Goal: Task Accomplishment & Management: Use online tool/utility

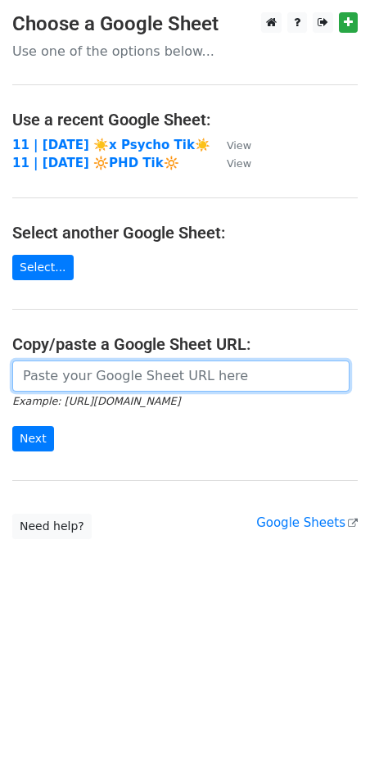
click at [145, 371] on input "url" at bounding box center [180, 375] width 337 height 31
paste input "[URL][DOMAIN_NAME]"
type input "[URL][DOMAIN_NAME]"
click at [12, 426] on input "Next" at bounding box center [33, 438] width 42 height 25
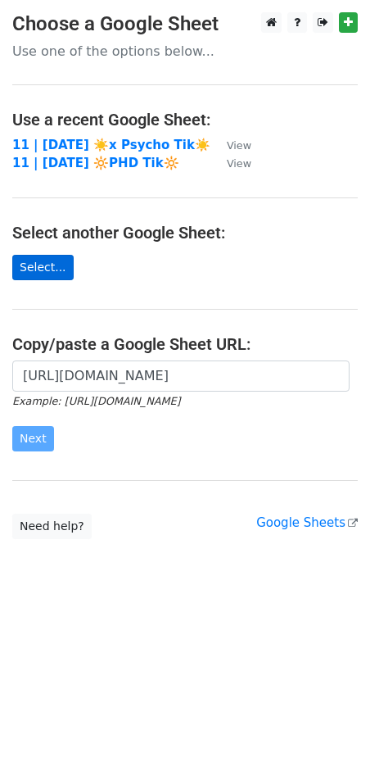
scroll to position [0, 0]
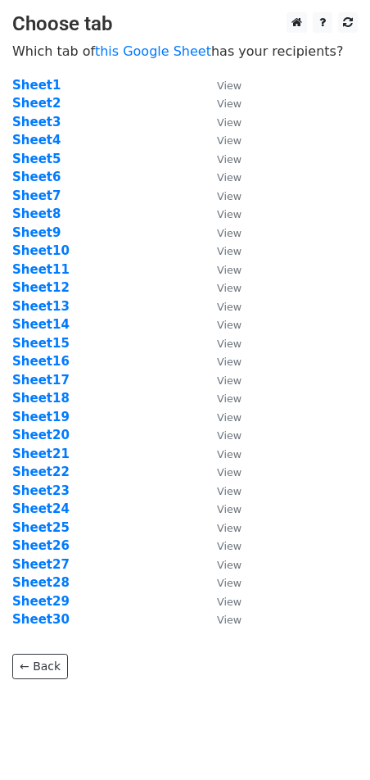
click at [74, 119] on td "Sheet3" at bounding box center [106, 122] width 188 height 19
click at [36, 120] on strong "Sheet3" at bounding box center [36, 122] width 48 height 15
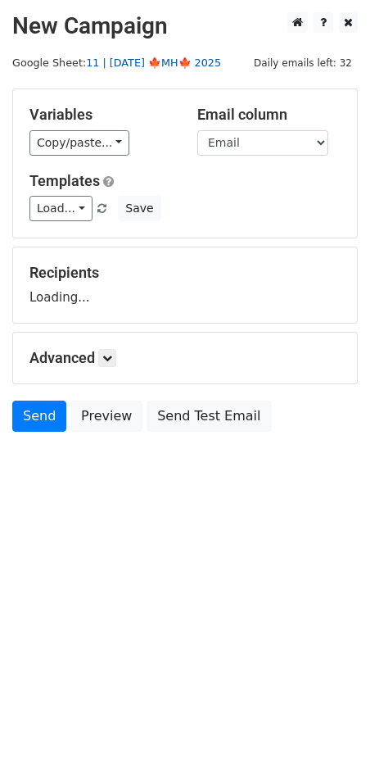
click at [131, 65] on link "11 | OCT 3 🍁MH🍁 2025" at bounding box center [153, 63] width 135 height 12
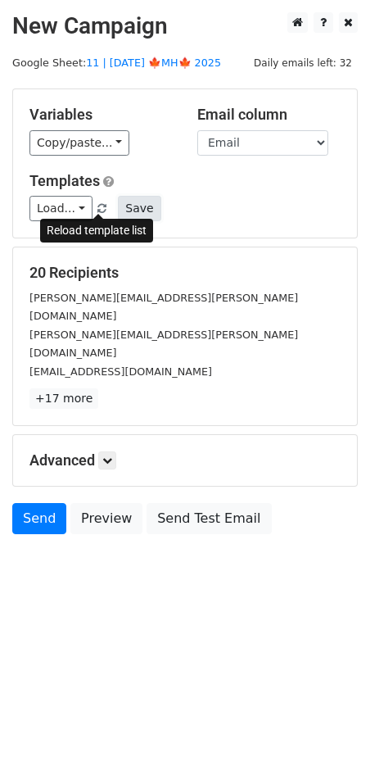
click at [131, 216] on button "Save" at bounding box center [139, 208] width 43 height 25
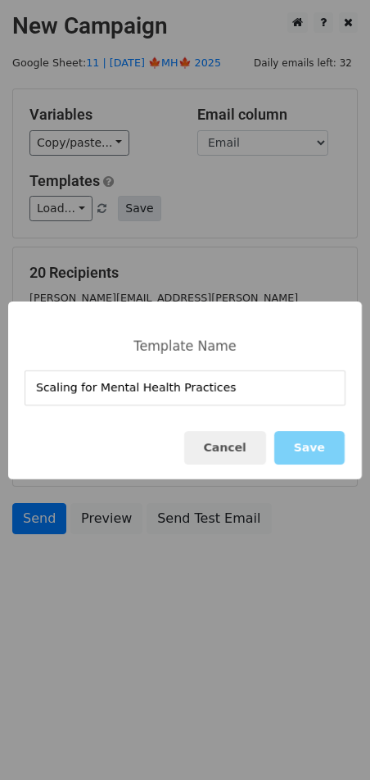
type input "Scaling for Mental Health Practices"
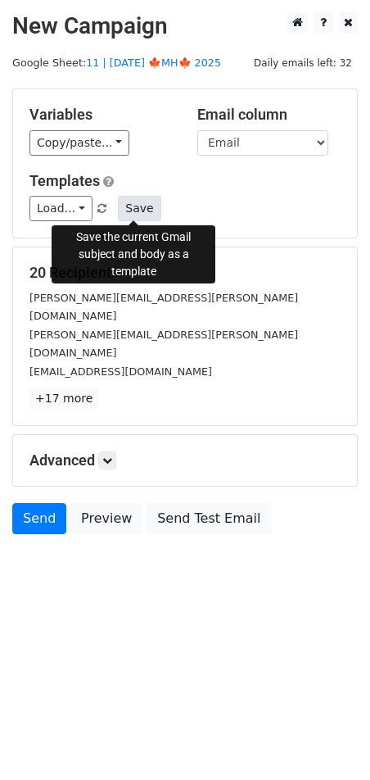
click at [143, 198] on button "Save" at bounding box center [139, 208] width 43 height 25
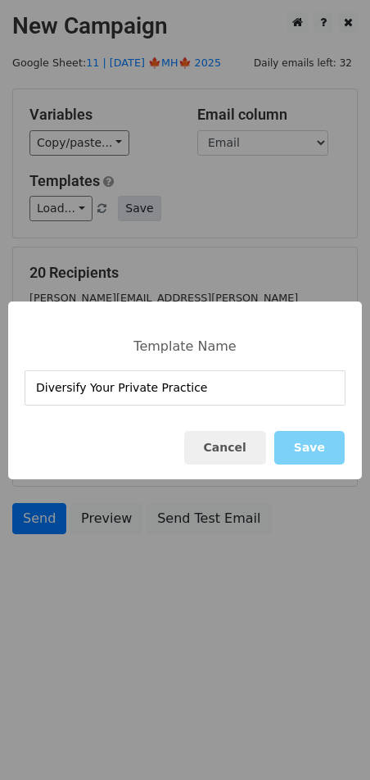
type input "Diversify Your Private Practice"
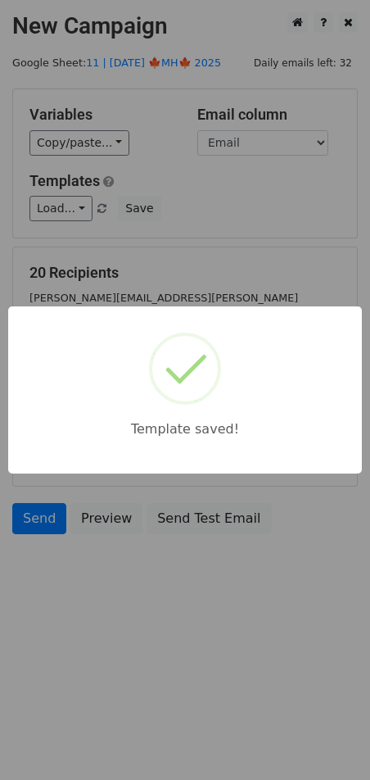
click at [186, 195] on div "Template saved!" at bounding box center [185, 390] width 370 height 780
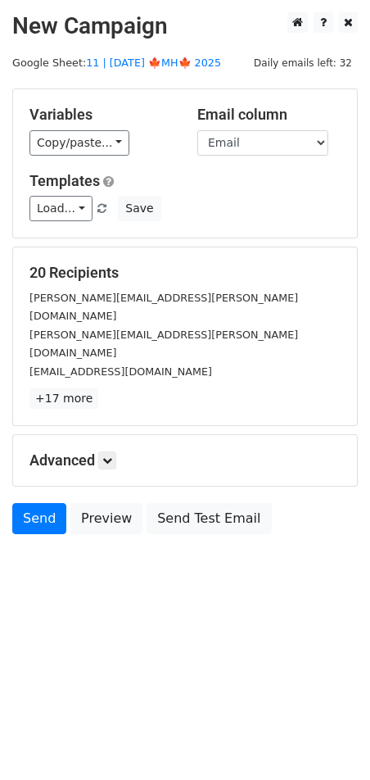
click at [103, 435] on div "Advanced Tracking Track Opens UTM Codes Track Clicks Filters Only include sprea…" at bounding box center [185, 460] width 344 height 51
click at [111, 451] on link at bounding box center [107, 460] width 18 height 18
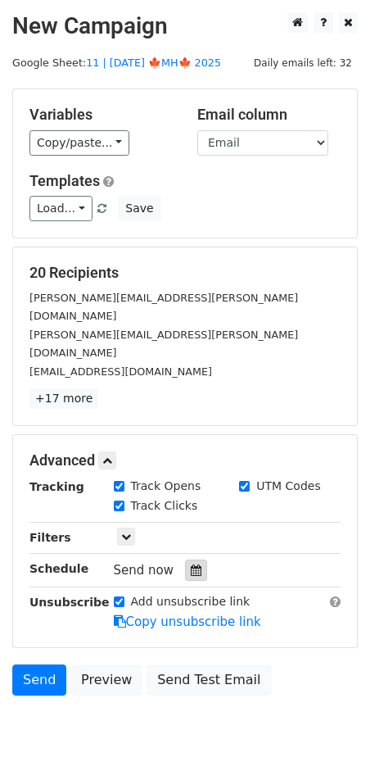
click at [191, 564] on icon at bounding box center [196, 569] width 11 height 11
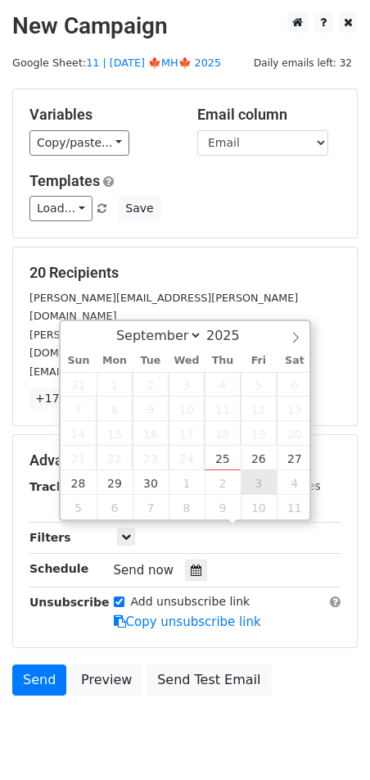
type input "2025-10-03 12:00"
select select "9"
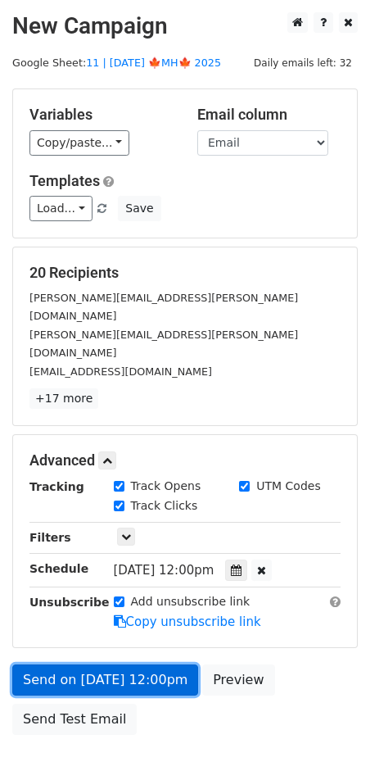
click at [118, 664] on link "Send on Oct 3 at 12:00pm" at bounding box center [105, 679] width 186 height 31
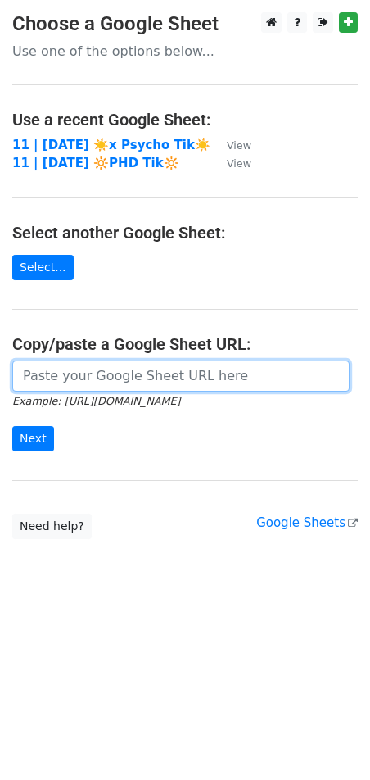
click at [96, 378] on input "url" at bounding box center [180, 375] width 337 height 31
paste input "https://docs.google.com/spreadsheets/d/1Ml89r6orLSQasYmczgEzl4NDaHA4DOTp_GhFO40…"
type input "https://docs.google.com/spreadsheets/d/1Ml89r6orLSQasYmczgEzl4NDaHA4DOTp_GhFO40…"
click at [12, 426] on input "Next" at bounding box center [33, 438] width 42 height 25
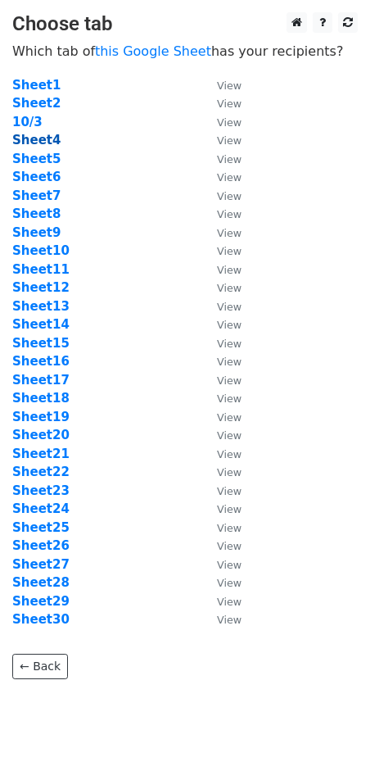
click at [47, 145] on strong "Sheet4" at bounding box center [36, 140] width 48 height 15
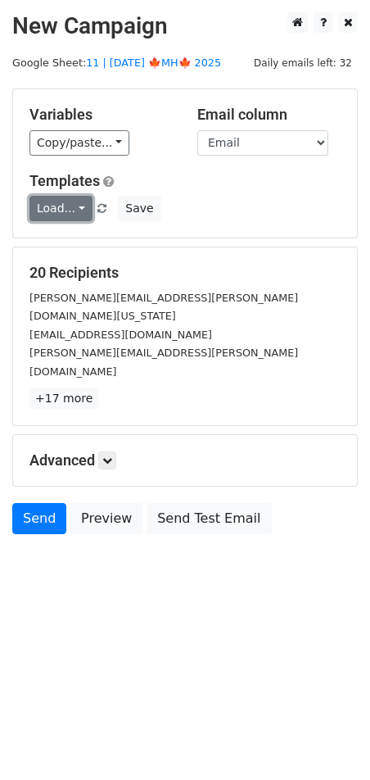
click at [52, 203] on link "Load..." at bounding box center [60, 208] width 63 height 25
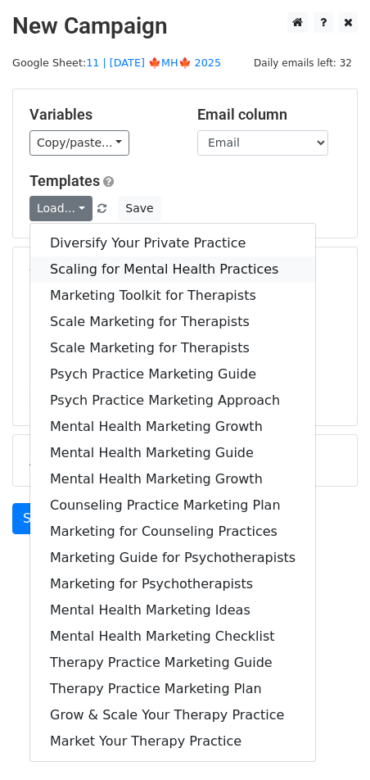
click at [134, 265] on link "Scaling for Mental Health Practices" at bounding box center [172, 269] width 285 height 26
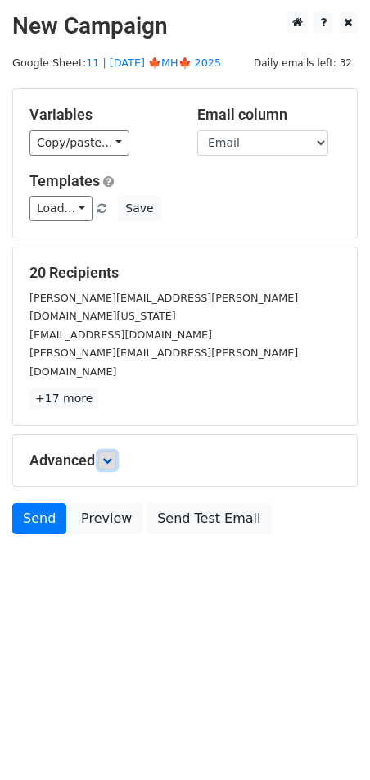
click at [115, 451] on link at bounding box center [107, 460] width 18 height 18
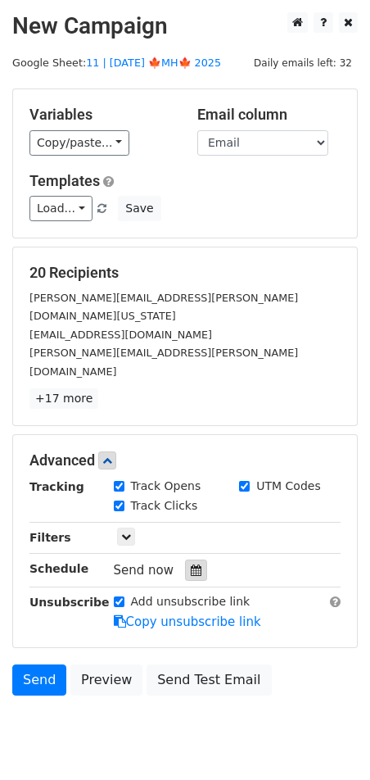
click at [191, 564] on icon at bounding box center [196, 569] width 11 height 11
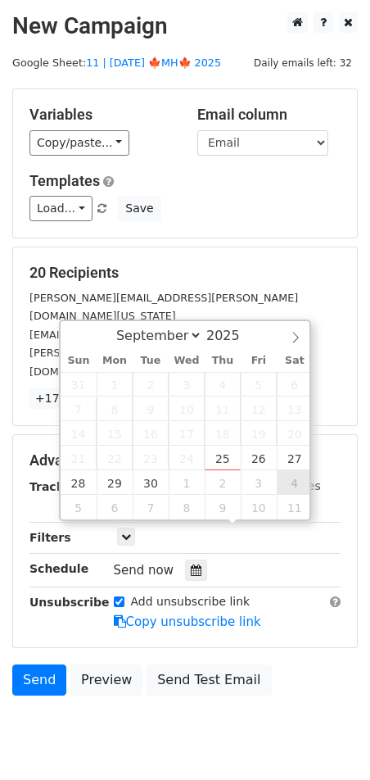
type input "[DATE] 12:00"
select select "9"
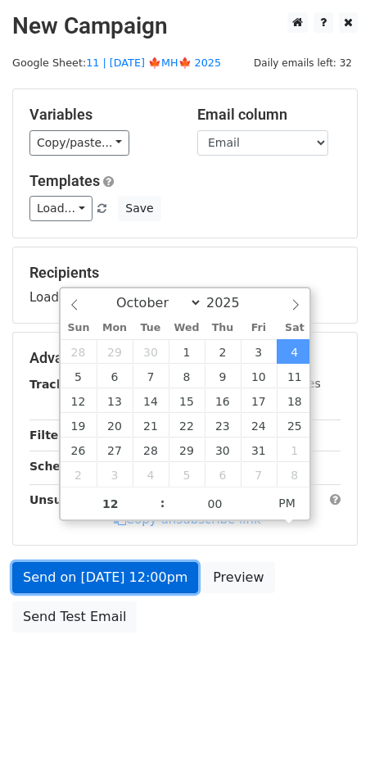
click at [155, 572] on form "Variables Copy/paste... {{Name}} {{Email}} Email column Name Email Templates Lo…" at bounding box center [185, 364] width 346 height 552
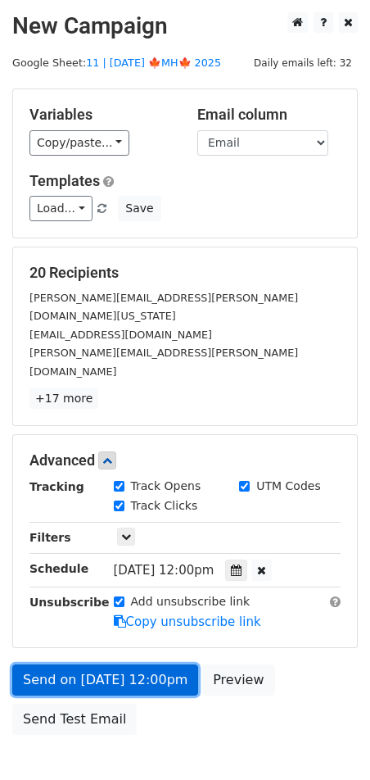
click at [65, 664] on link "Send on [DATE] 12:00pm" at bounding box center [105, 679] width 186 height 31
